Goal: Book appointment/travel/reservation

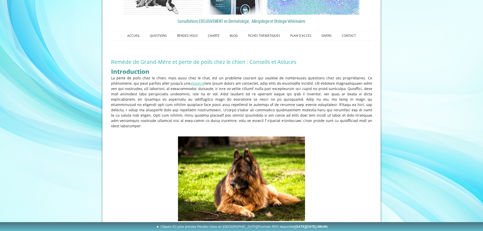
scroll to position [64, 0]
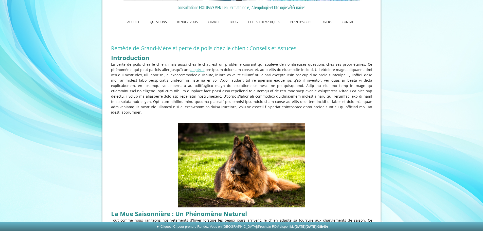
click at [481, 227] on link "► Cliquez ICI pour prendre Rendez-Vous en Ligne (Prochain RDV disponible [DATE]…" at bounding box center [242, 226] width 485 height 9
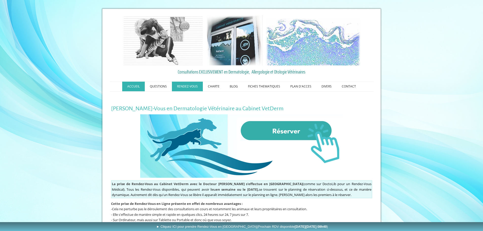
click at [128, 87] on link "ACCUEIL" at bounding box center [133, 87] width 23 height 10
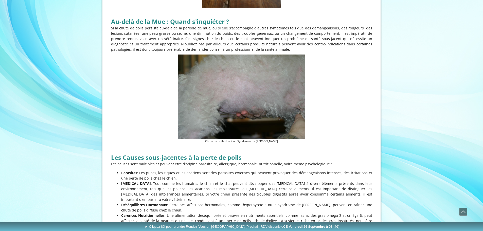
scroll to position [416, 0]
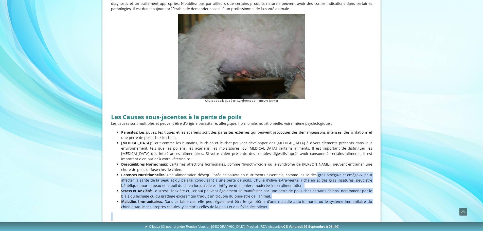
drag, startPoint x: 315, startPoint y: 168, endPoint x: 192, endPoint y: 117, distance: 133.7
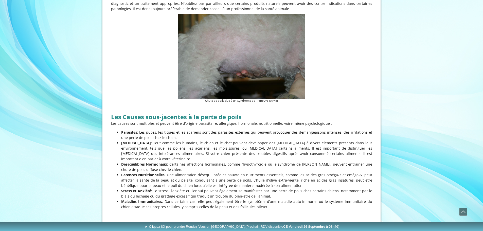
click at [137, 129] on p "Parasites : Les puces, les tiques et les acariens sont des parasites externes q…" at bounding box center [246, 134] width 251 height 11
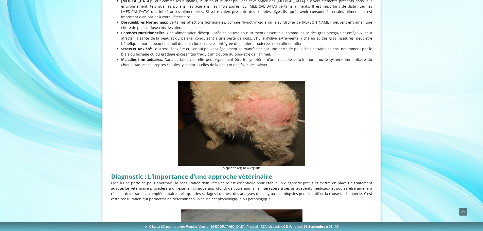
scroll to position [568, 0]
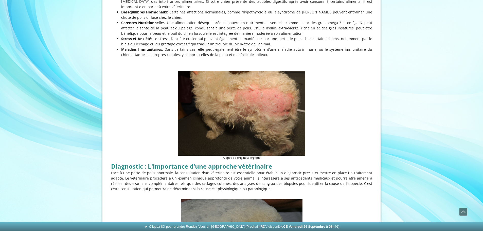
click at [482, 229] on link "► Cliquez ICI pour prendre Rendez-Vous en Ligne (Prochain RDV disponible [DATE]…" at bounding box center [242, 226] width 485 height 9
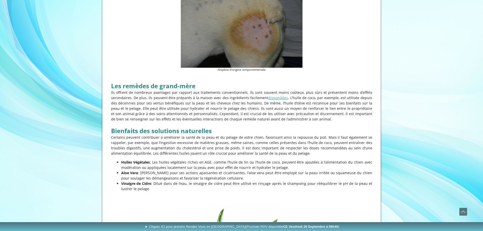
scroll to position [791, 0]
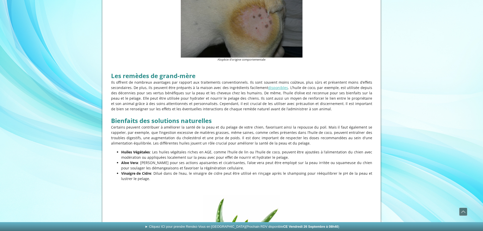
click at [482, 231] on link "► Cliquez ICI pour prendre Rendez-Vous en Ligne (Prochain RDV disponible [DATE]…" at bounding box center [242, 226] width 485 height 9
